Goal: Task Accomplishment & Management: Use online tool/utility

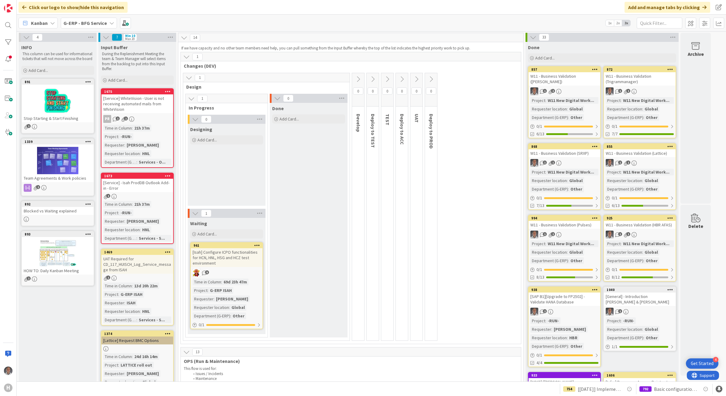
click at [95, 25] on b "G-ERP - BFG Service" at bounding box center [84, 23] width 43 height 6
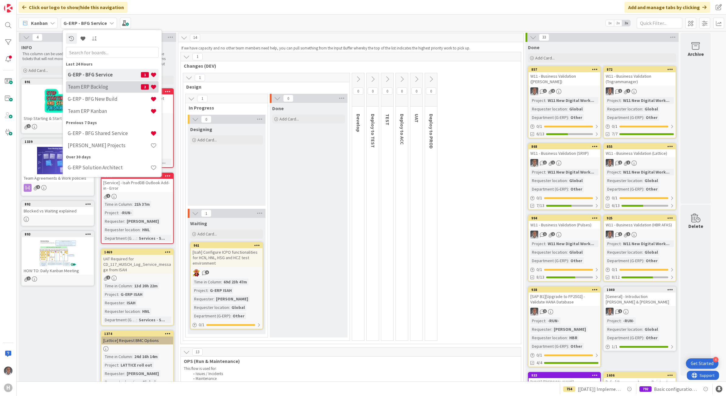
click at [111, 87] on h4 "Team ERP Backlog" at bounding box center [104, 87] width 73 height 6
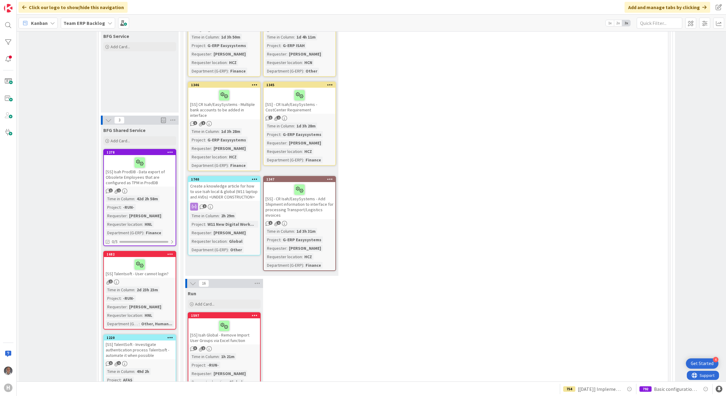
scroll to position [418, 0]
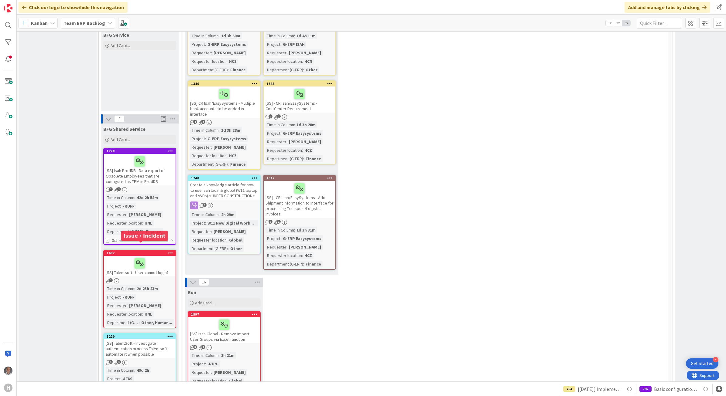
click at [121, 251] on div "1682" at bounding box center [141, 253] width 69 height 4
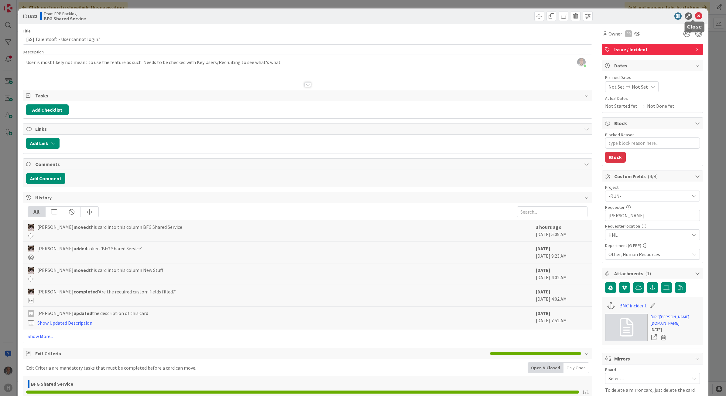
click at [695, 15] on icon at bounding box center [698, 15] width 7 height 7
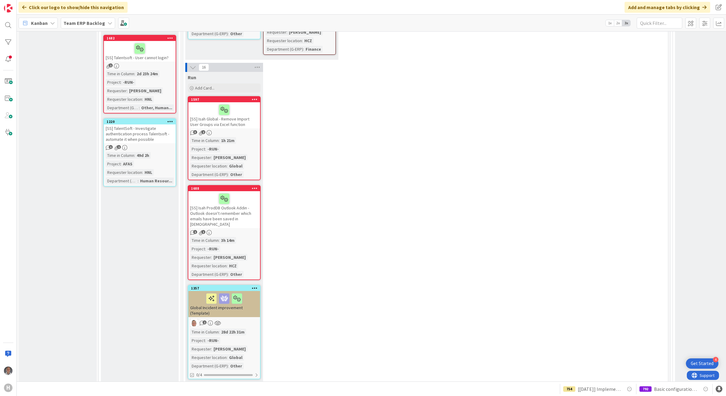
scroll to position [608, 0]
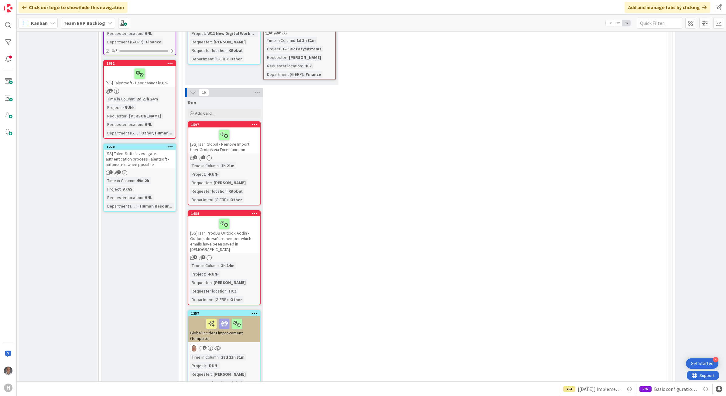
click at [128, 153] on div "[SS] TalentSoft - Investigate authentication process Talentsoft - automate it w…" at bounding box center [140, 159] width 72 height 19
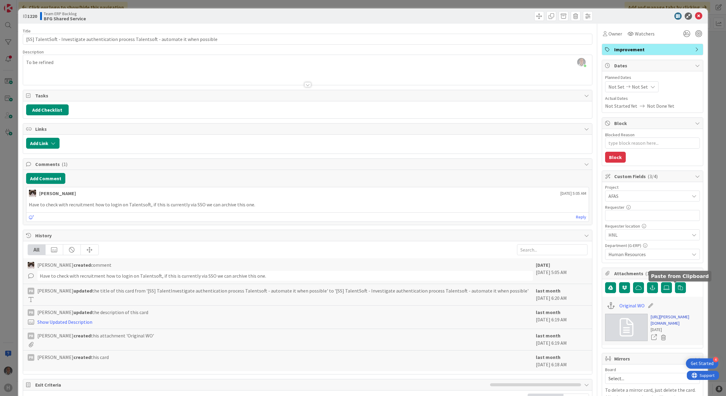
click at [663, 319] on link "[URL][PERSON_NAME][DOMAIN_NAME]" at bounding box center [675, 320] width 49 height 13
click at [695, 14] on icon at bounding box center [698, 15] width 7 height 7
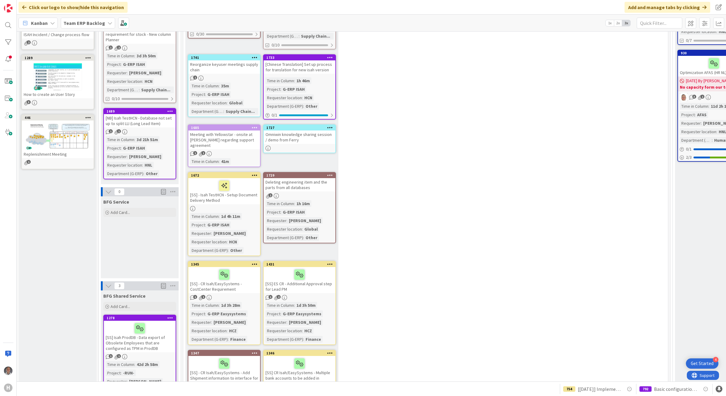
scroll to position [76, 0]
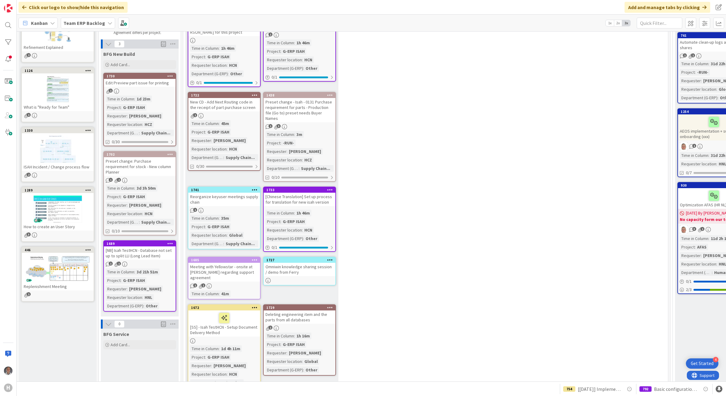
click at [234, 263] on div "Meeting with Yellowstar - onsite at [PERSON_NAME] regarding support agreement" at bounding box center [224, 272] width 72 height 19
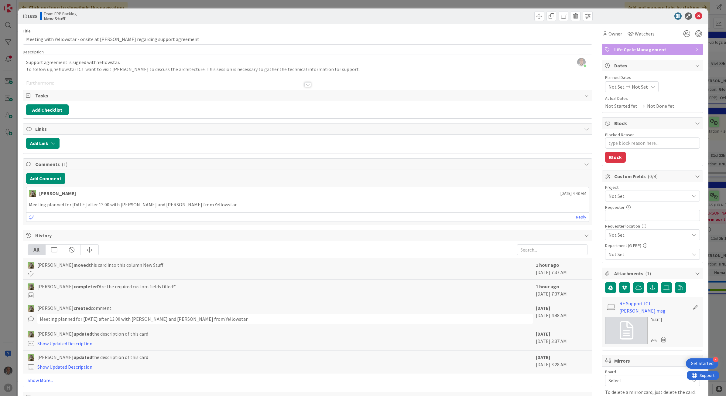
click at [304, 85] on div at bounding box center [307, 84] width 7 height 5
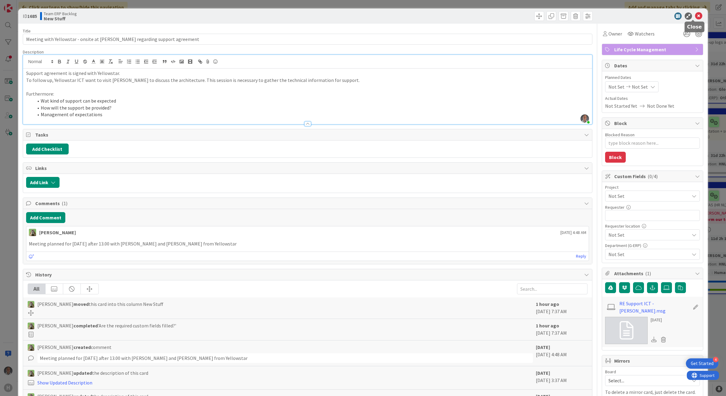
click at [695, 17] on icon at bounding box center [698, 15] width 7 height 7
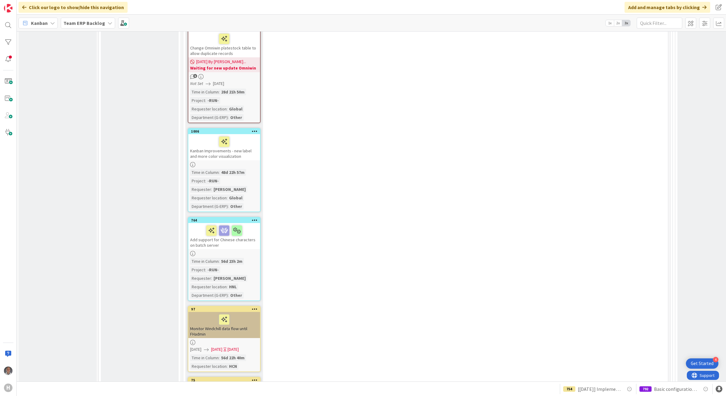
scroll to position [1481, 0]
click at [81, 16] on div "Kanban Team ERP Backlog 1x 2x 3x" at bounding box center [371, 23] width 709 height 17
click at [82, 21] on b "Team ERP Backlog" at bounding box center [84, 23] width 42 height 6
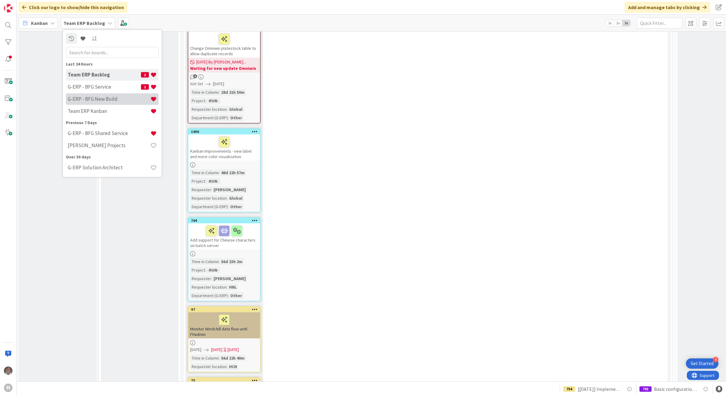
click at [113, 96] on h4 "G-ERP - BFG New Build" at bounding box center [109, 99] width 83 height 6
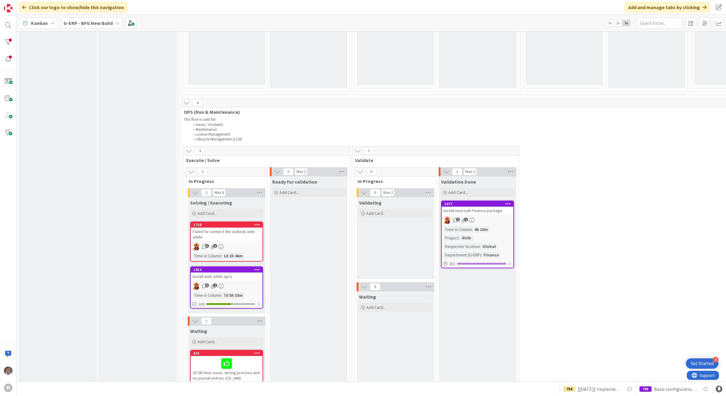
scroll to position [436, 0]
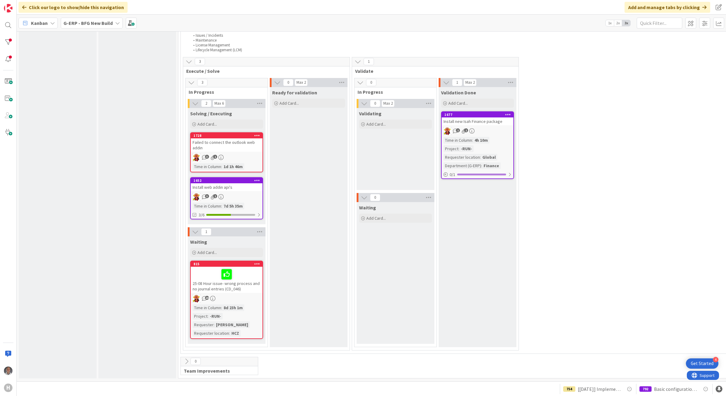
click at [498, 119] on div "Install new Isah Finance package" at bounding box center [478, 122] width 72 height 8
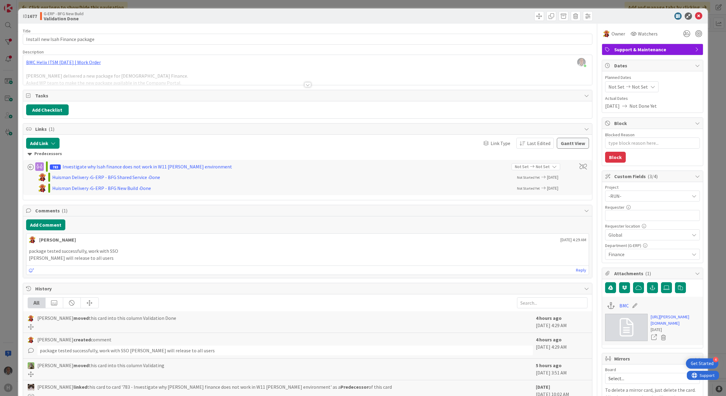
click at [305, 84] on div at bounding box center [307, 84] width 7 height 5
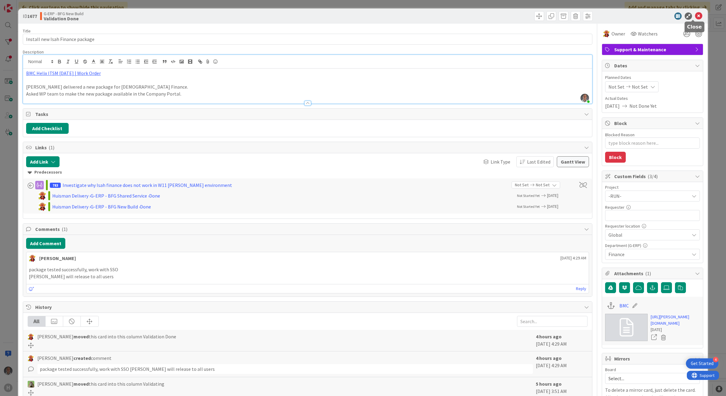
click at [695, 14] on icon at bounding box center [698, 15] width 7 height 7
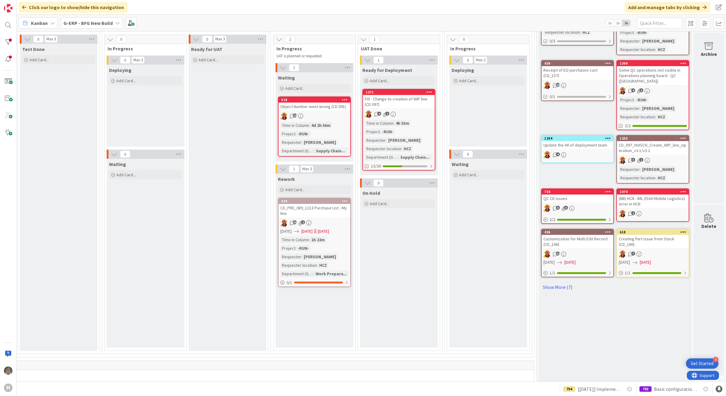
scroll to position [190, 764]
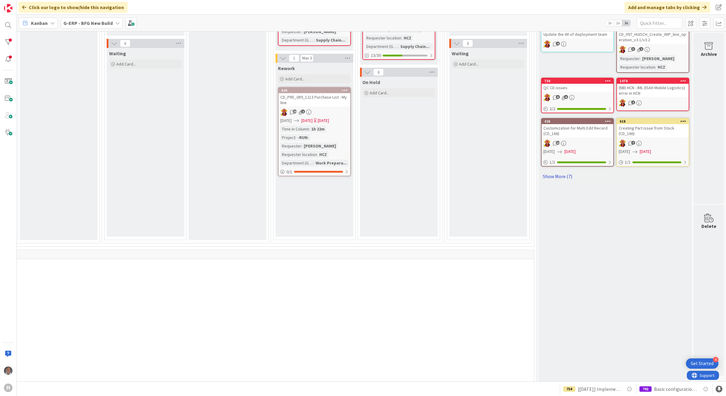
click at [557, 174] on link "Show More (7)" at bounding box center [615, 177] width 148 height 10
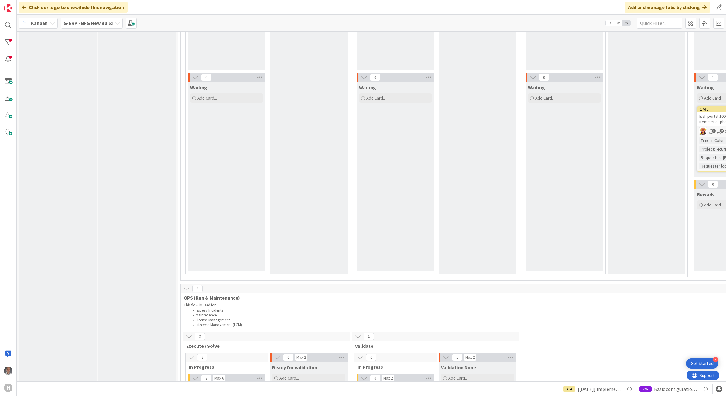
scroll to position [152, 0]
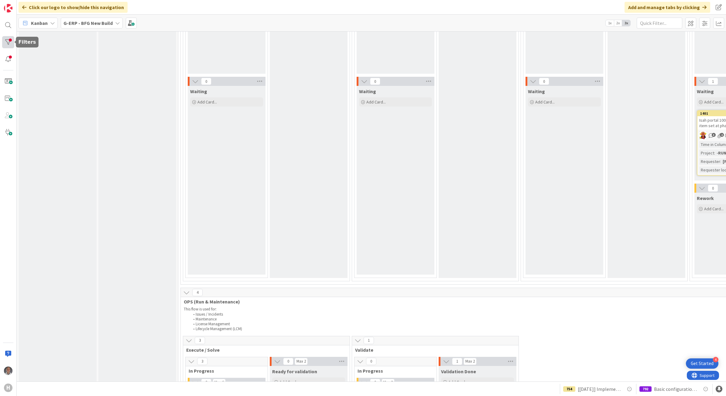
click at [7, 43] on div at bounding box center [8, 42] width 12 height 12
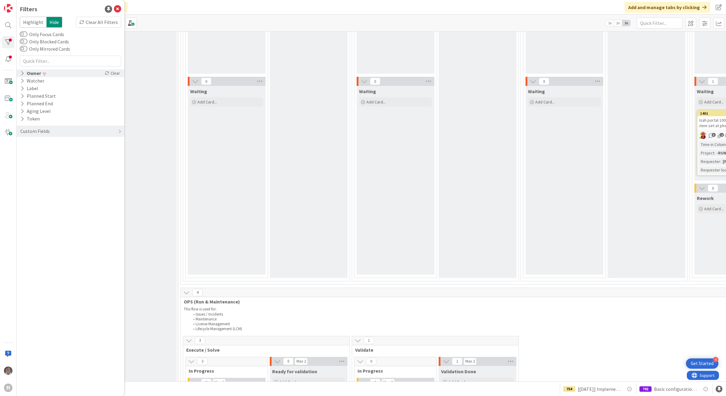
click at [20, 72] on icon at bounding box center [22, 73] width 4 height 5
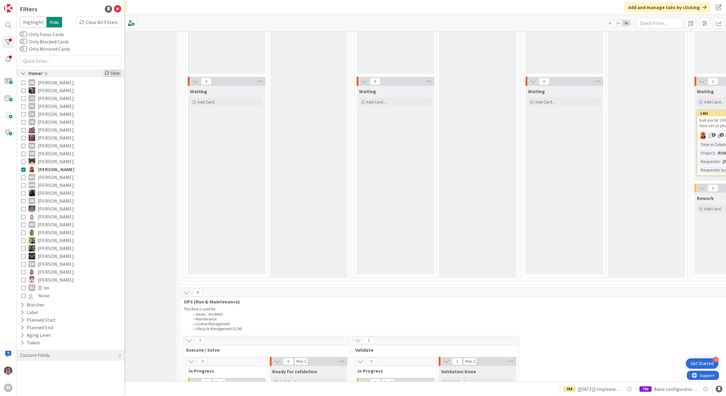
click at [115, 74] on div "Clear" at bounding box center [113, 74] width 18 height 8
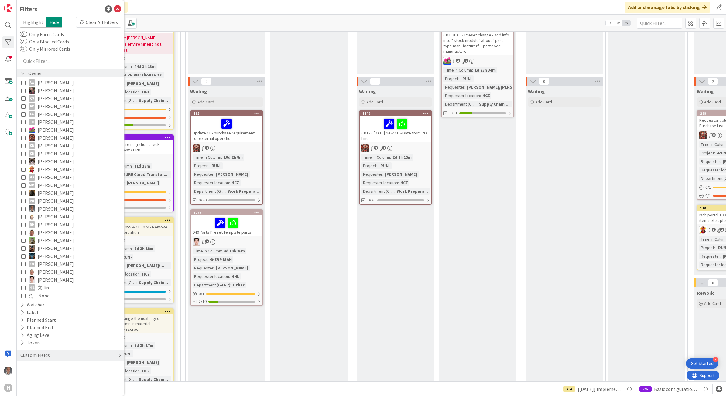
click at [328, 223] on div "Ready for Development Add Card..." at bounding box center [309, 276] width 78 height 611
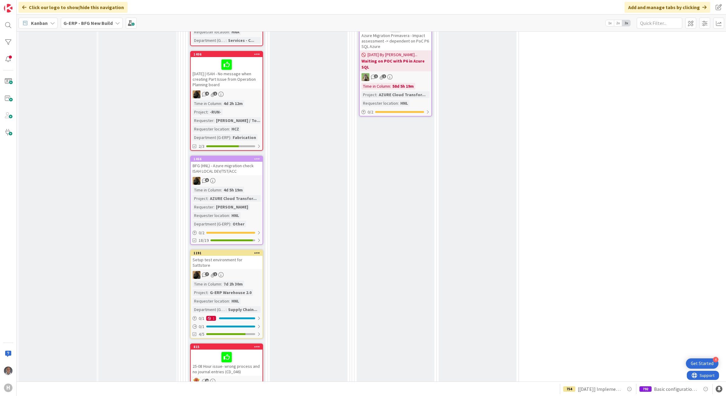
scroll to position [1025, 0]
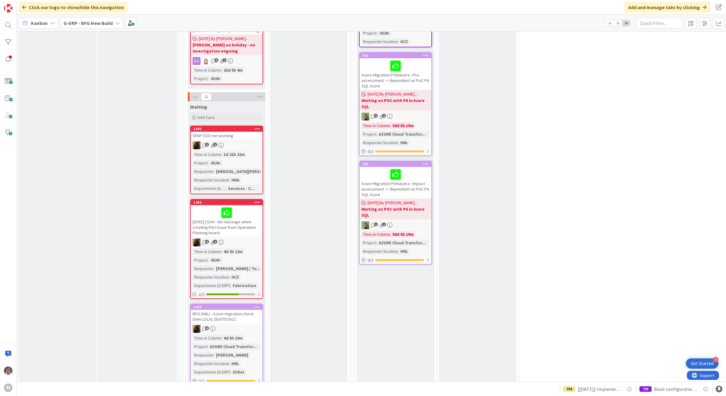
click at [239, 136] on link "1695 SRXP SSO not working 2 1 Time in Column : 3d 21h 22m Project : -RUN- Reque…" at bounding box center [226, 160] width 73 height 69
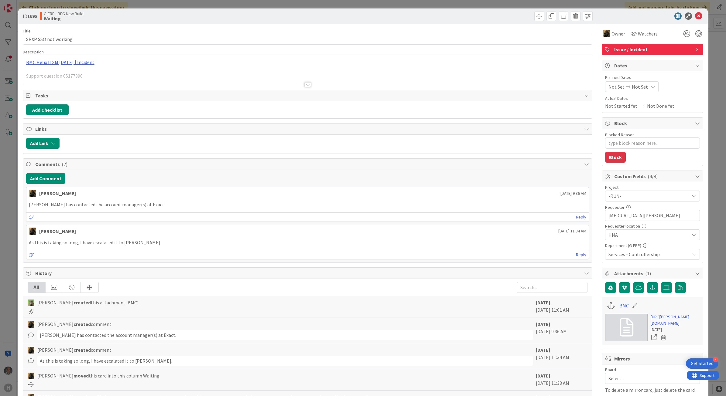
click at [304, 85] on div at bounding box center [307, 84] width 7 height 5
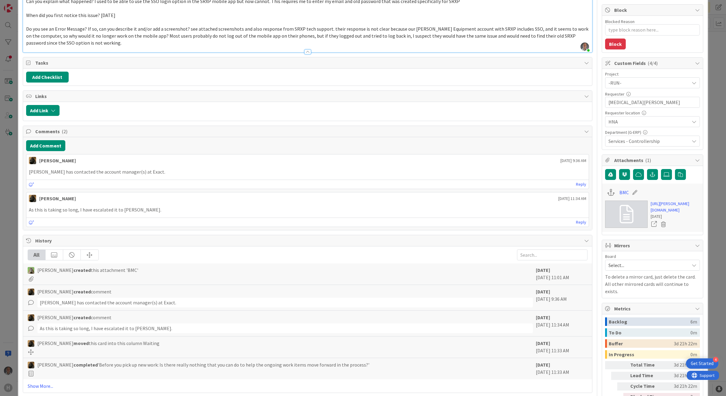
scroll to position [224, 0]
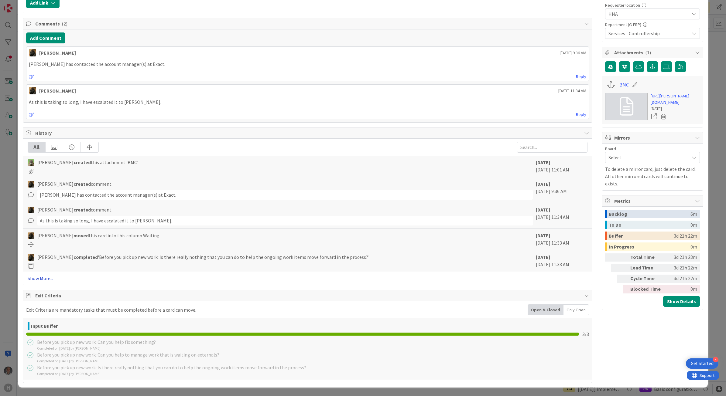
click at [42, 278] on link "Show More..." at bounding box center [308, 278] width 560 height 7
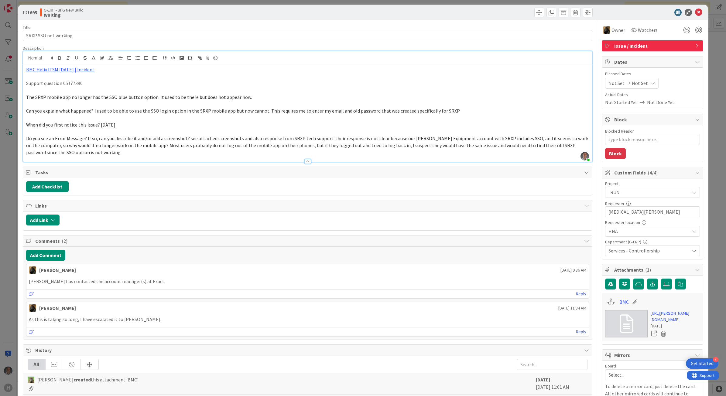
scroll to position [0, 0]
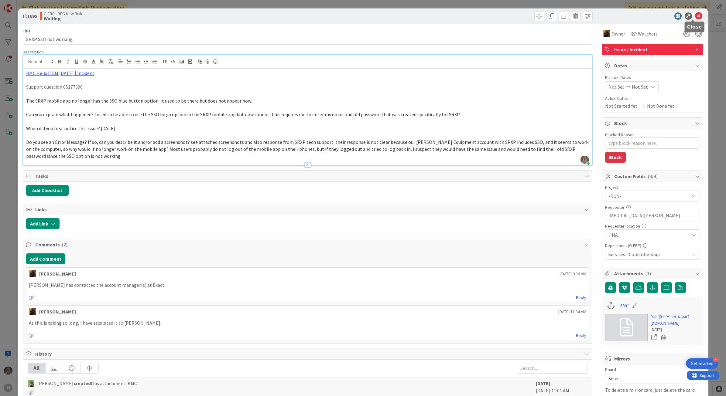
drag, startPoint x: 694, startPoint y: 16, endPoint x: 659, endPoint y: 36, distance: 40.5
click at [695, 16] on icon at bounding box center [698, 15] width 7 height 7
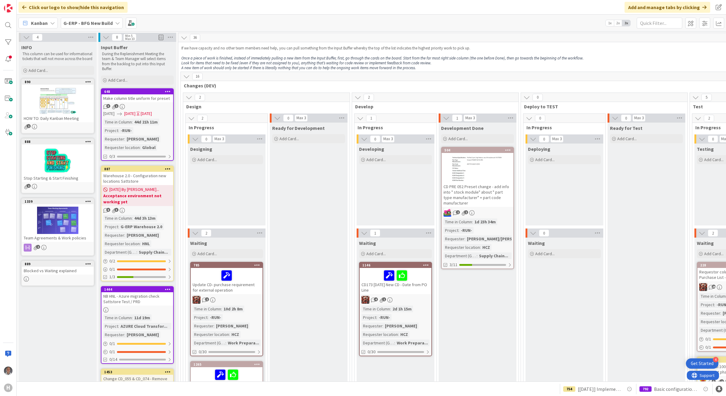
scroll to position [114, 0]
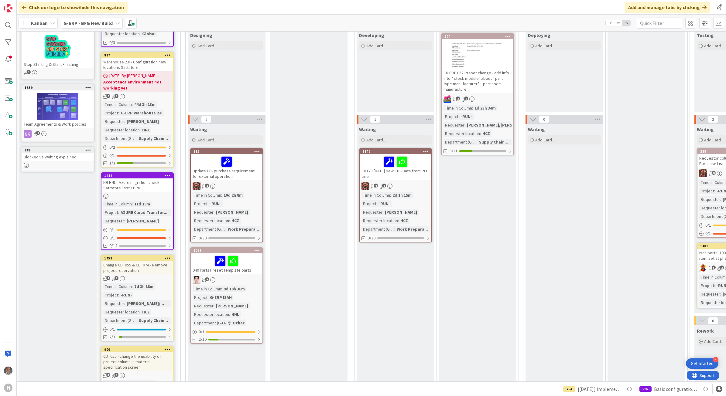
click at [257, 279] on div "4" at bounding box center [227, 280] width 72 height 8
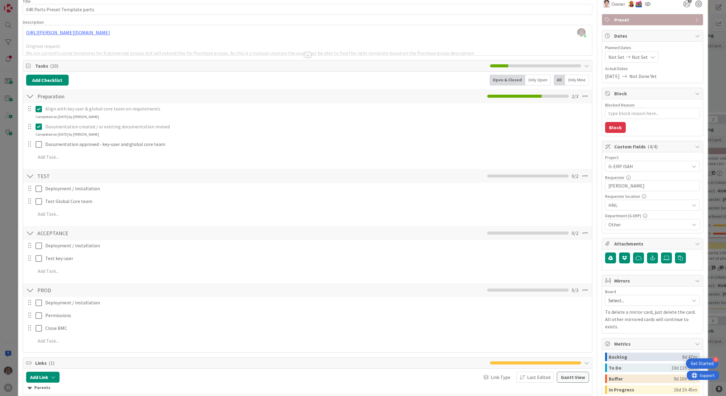
scroll to position [38, 0]
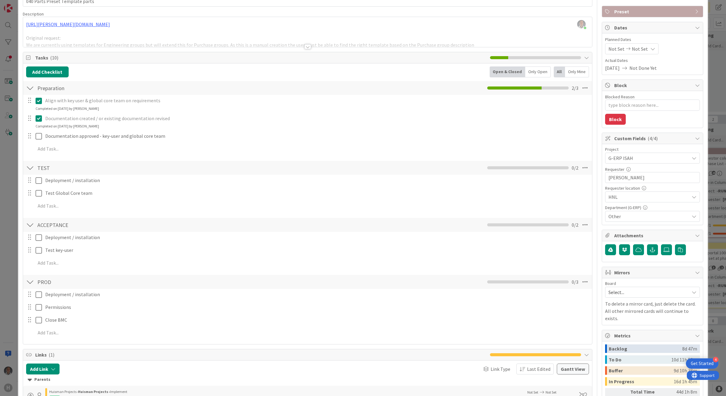
click at [306, 49] on div at bounding box center [307, 46] width 7 height 5
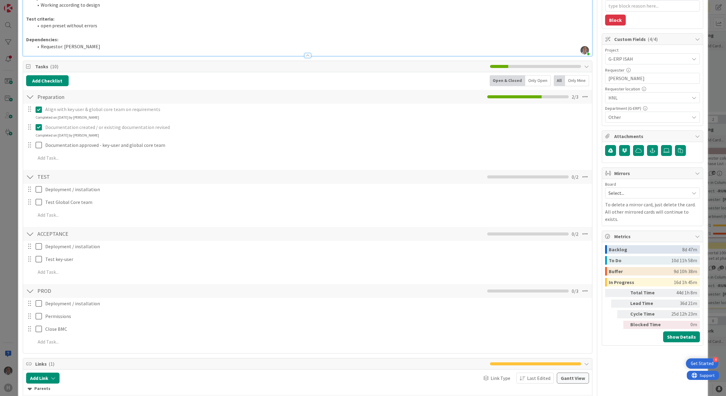
scroll to position [0, 0]
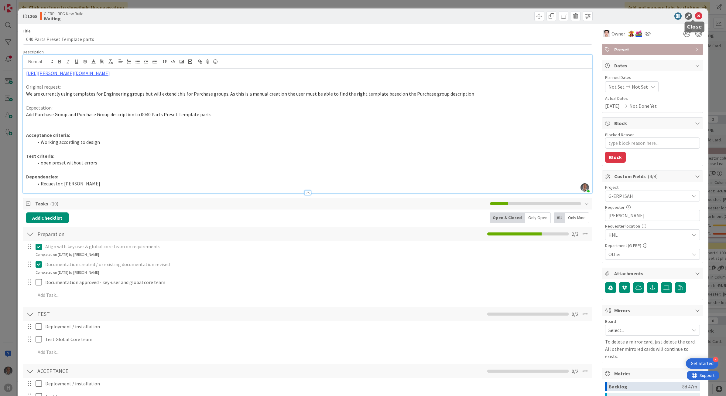
click at [696, 14] on icon at bounding box center [698, 15] width 7 height 7
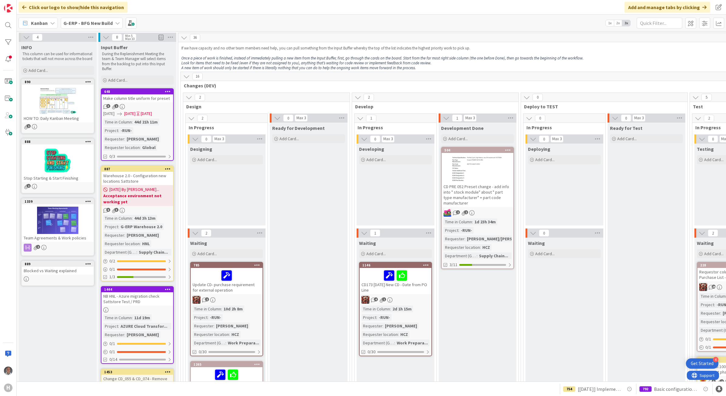
click at [103, 29] on div "Kanban G-ERP - BFG New Build 1x 2x 3x" at bounding box center [371, 23] width 709 height 17
click at [102, 26] on div "G-ERP - BFG New Build" at bounding box center [92, 23] width 62 height 11
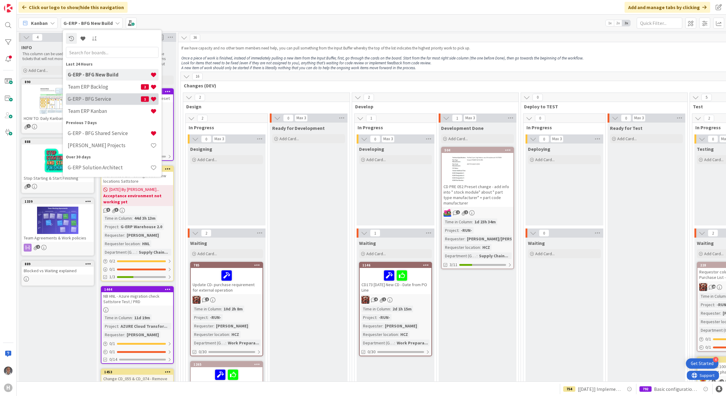
click at [111, 96] on h4 "G-ERP - BFG Service" at bounding box center [104, 99] width 73 height 6
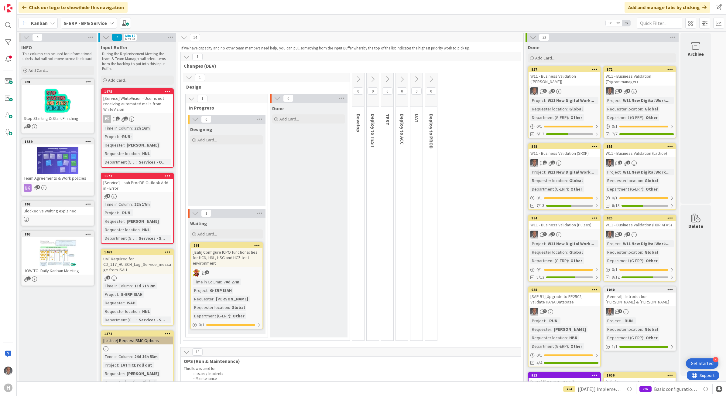
click at [104, 25] on b "G-ERP - BFG Service" at bounding box center [84, 23] width 43 height 6
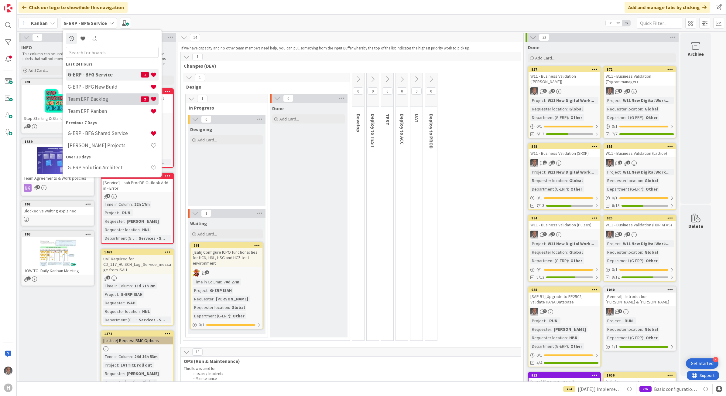
click at [99, 98] on h4 "Team ERP Backlog" at bounding box center [104, 99] width 73 height 6
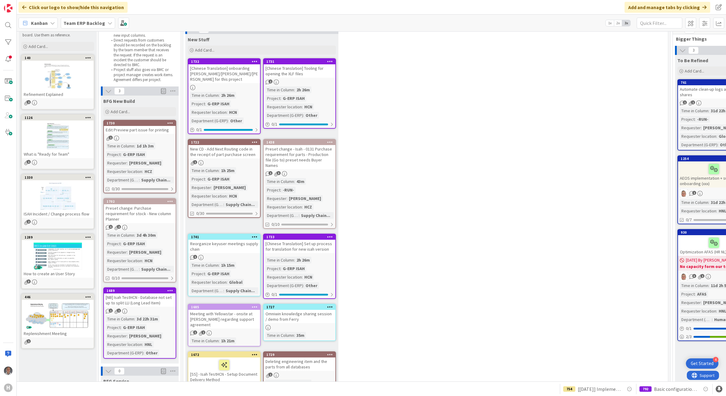
scroll to position [76, 0]
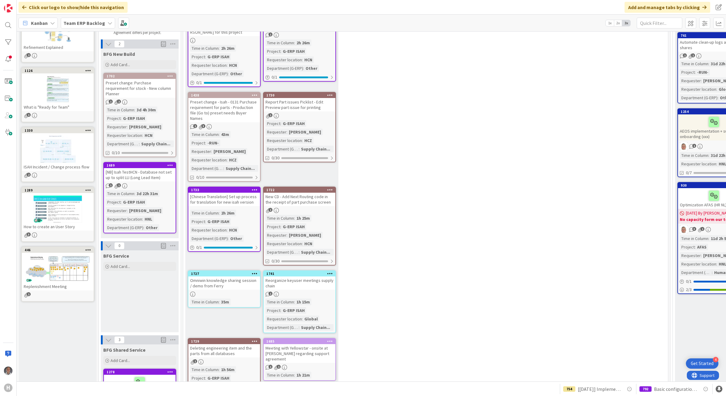
click at [547, 139] on div "16 New Stuff Add Card... 1731 [Chinese Translation] Tooling for opening the XLF…" at bounding box center [425, 339] width 482 height 723
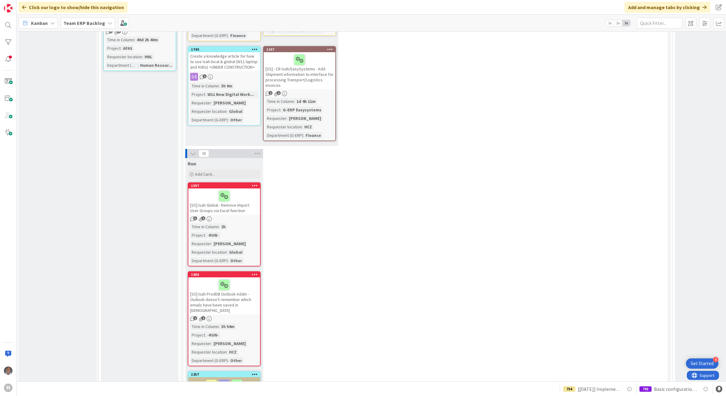
scroll to position [684, 0]
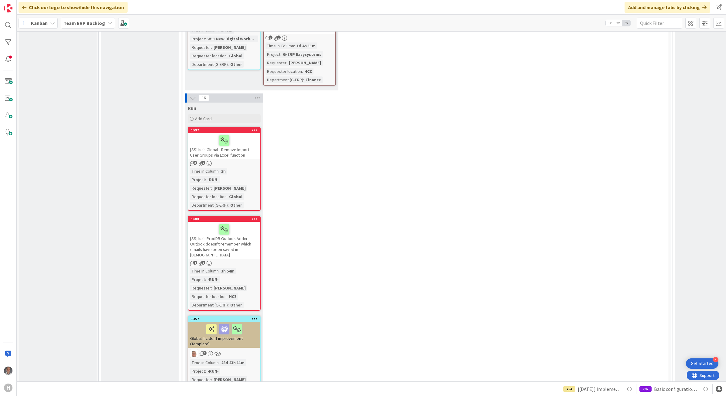
click at [100, 22] on b "Team ERP Backlog" at bounding box center [84, 23] width 42 height 6
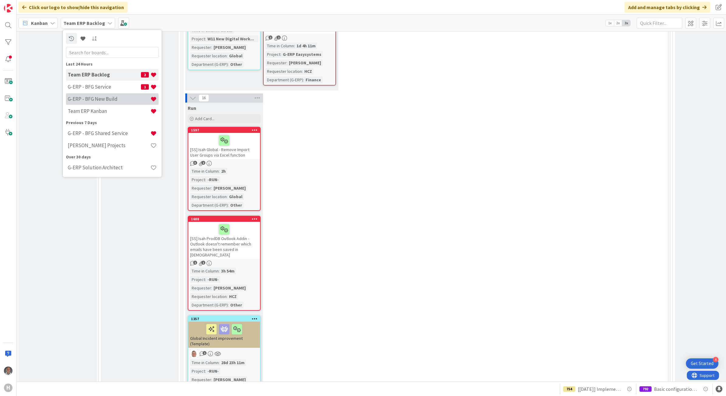
click at [109, 99] on h4 "G-ERP - BFG New Build" at bounding box center [109, 99] width 83 height 6
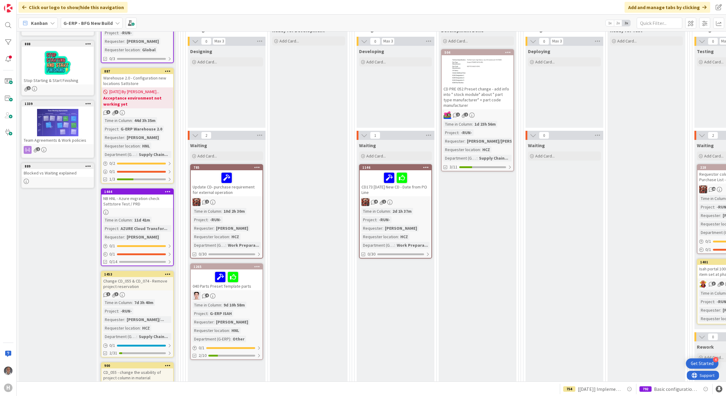
scroll to position [152, 0]
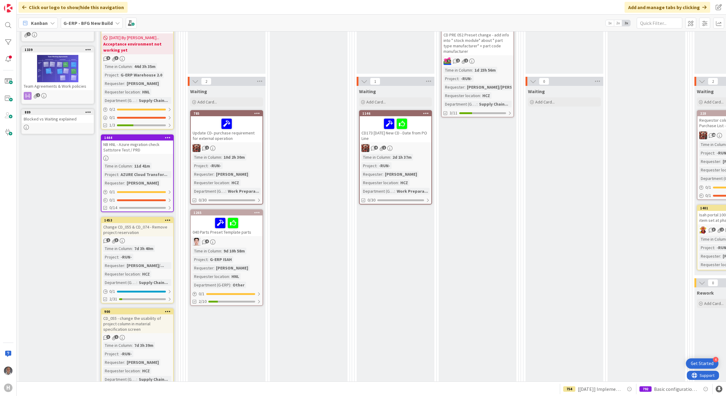
click at [259, 228] on div at bounding box center [227, 223] width 68 height 13
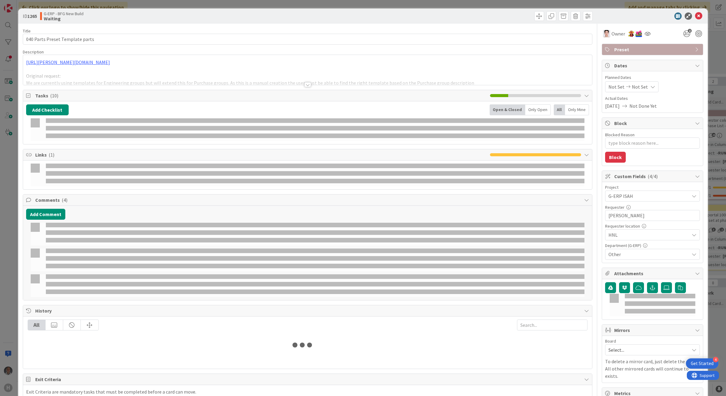
type textarea "x"
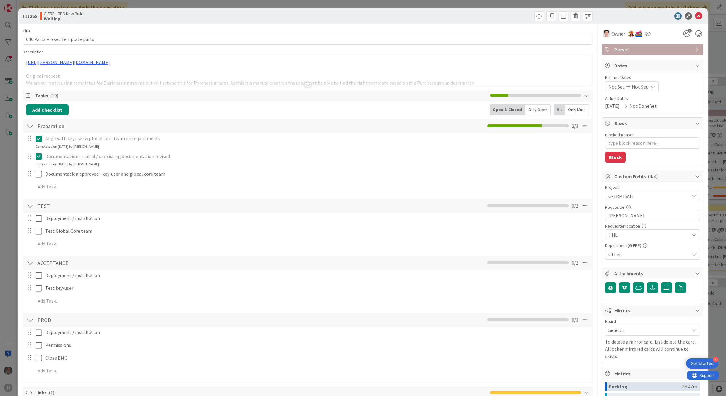
click at [304, 84] on div at bounding box center [307, 84] width 7 height 5
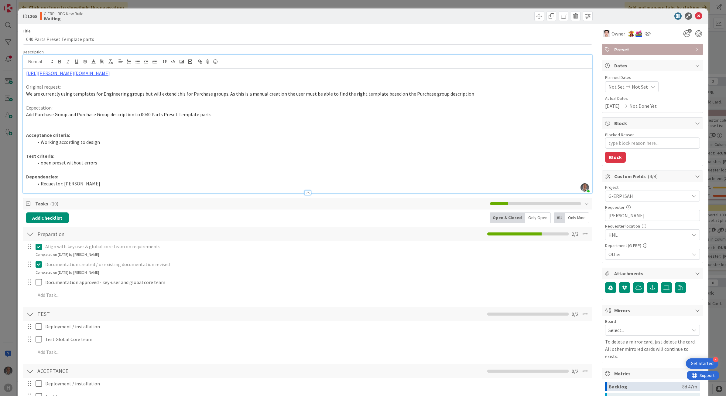
click at [457, 18] on div at bounding box center [450, 16] width 283 height 10
click at [695, 14] on icon at bounding box center [698, 15] width 7 height 7
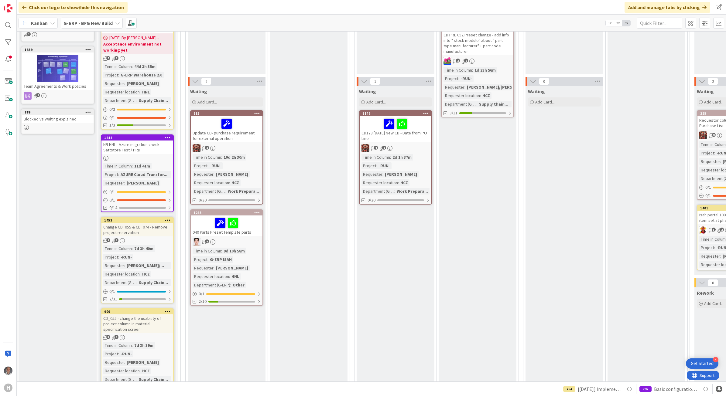
click at [106, 22] on b "G-ERP - BFG New Build" at bounding box center [87, 23] width 49 height 6
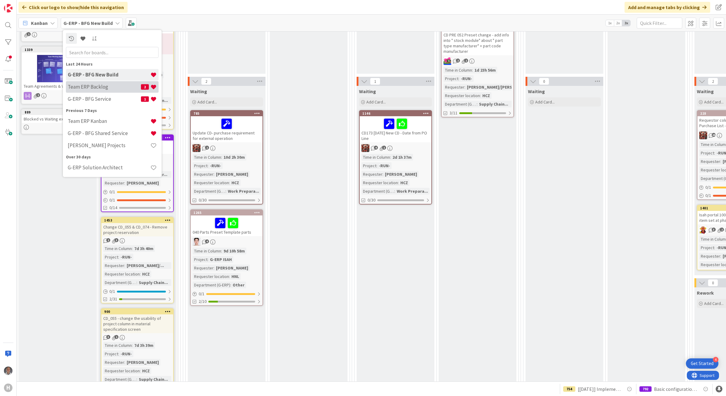
click at [106, 90] on div "Team ERP Backlog 2" at bounding box center [112, 87] width 93 height 12
